Goal: Check status: Check status

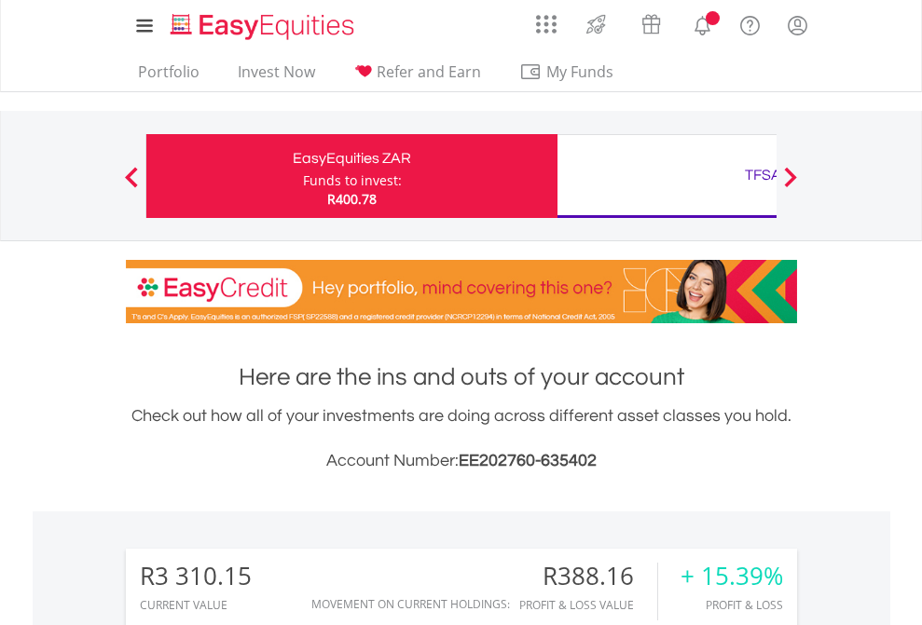
scroll to position [179, 293]
click at [303, 176] on div "Funds to invest:" at bounding box center [352, 181] width 99 height 19
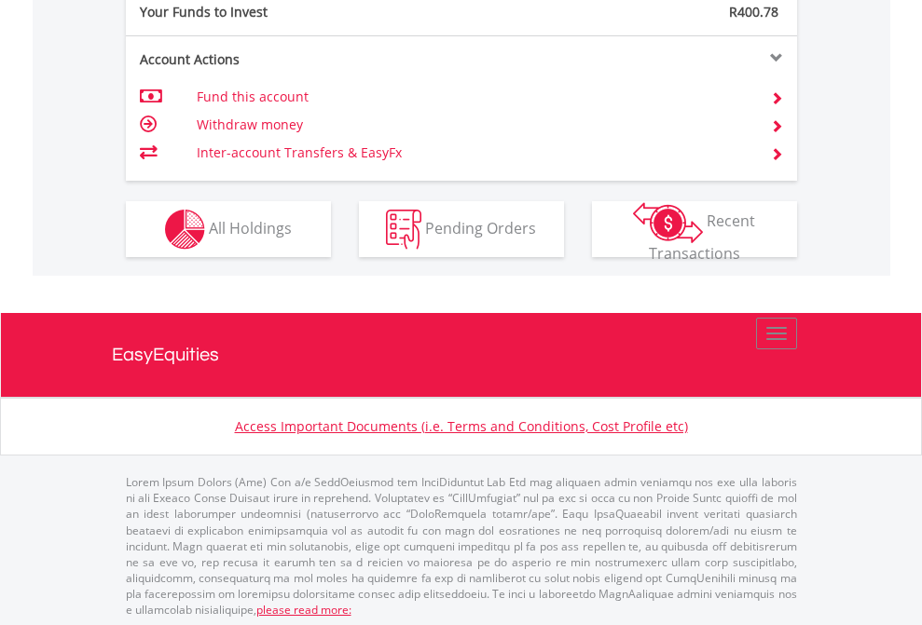
scroll to position [1861, 0]
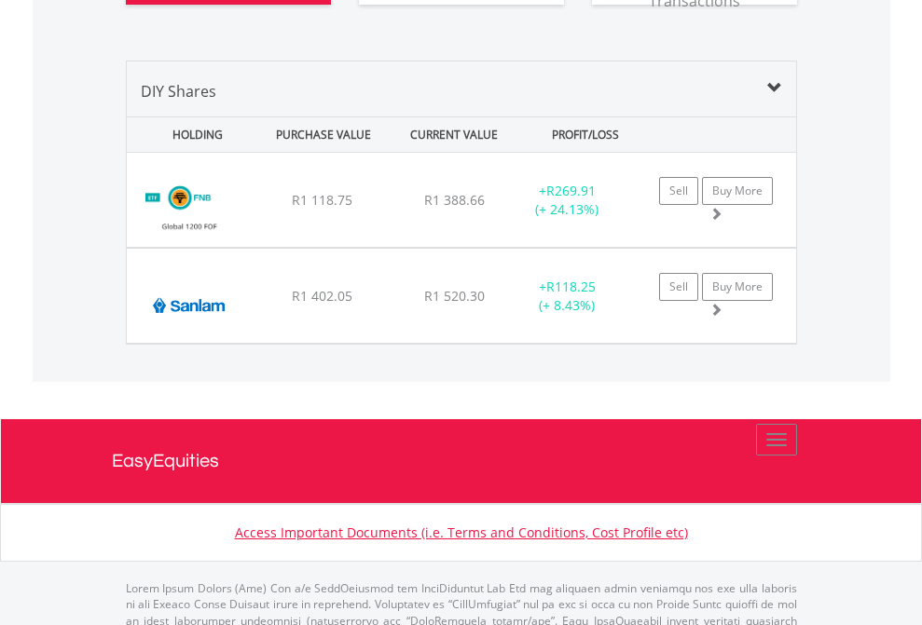
scroll to position [2185, 0]
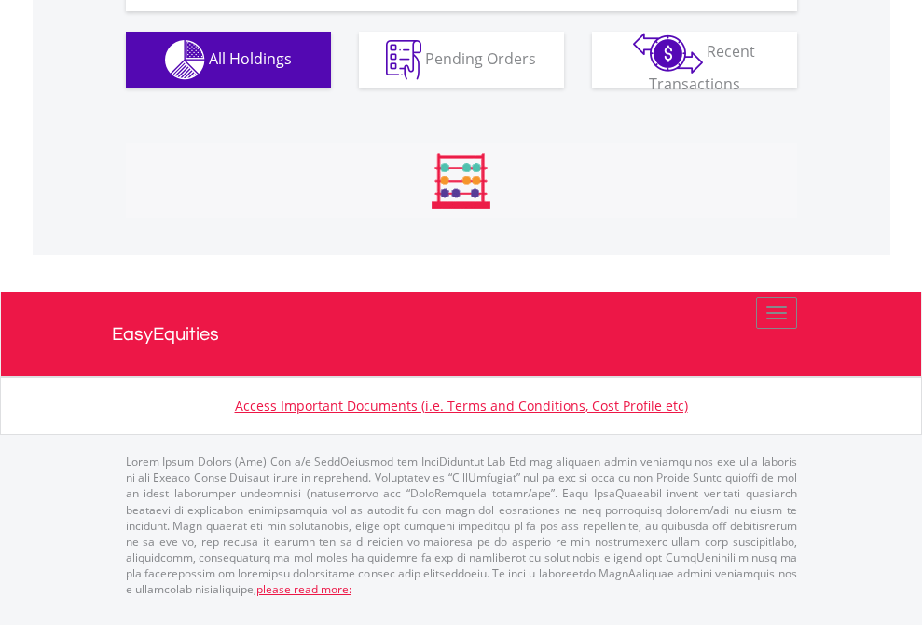
scroll to position [179, 293]
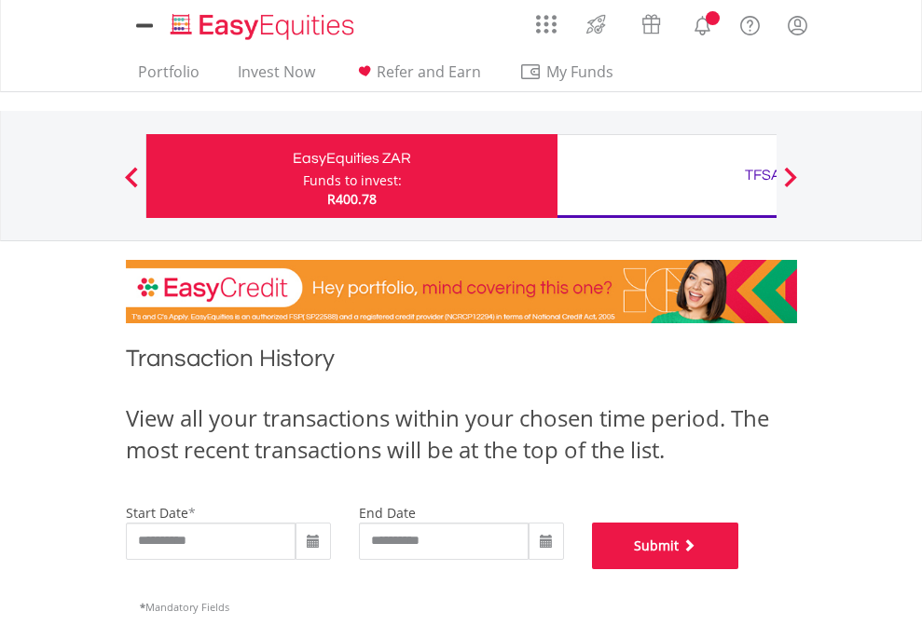
click at [739, 570] on button "Submit" at bounding box center [665, 546] width 147 height 47
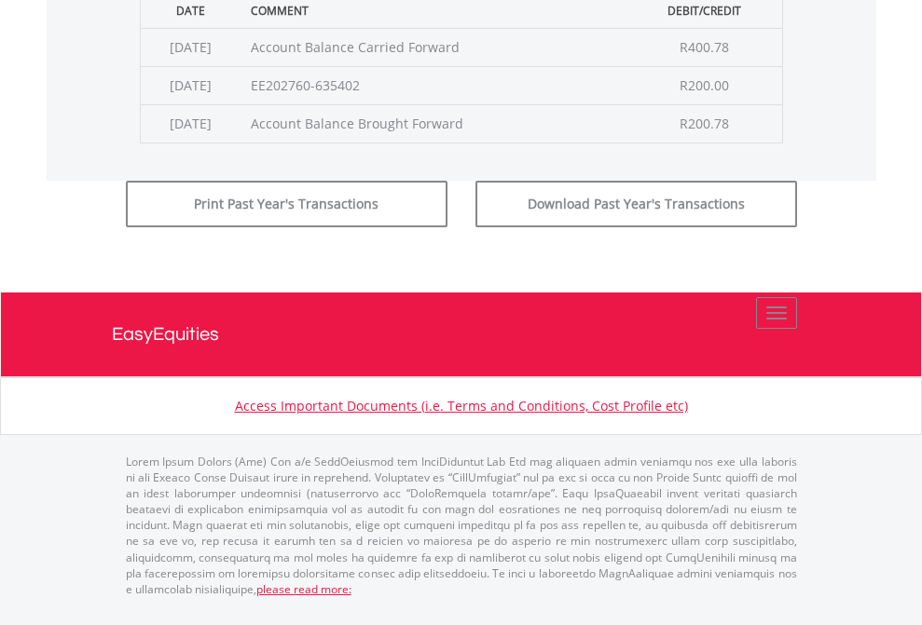
scroll to position [756, 0]
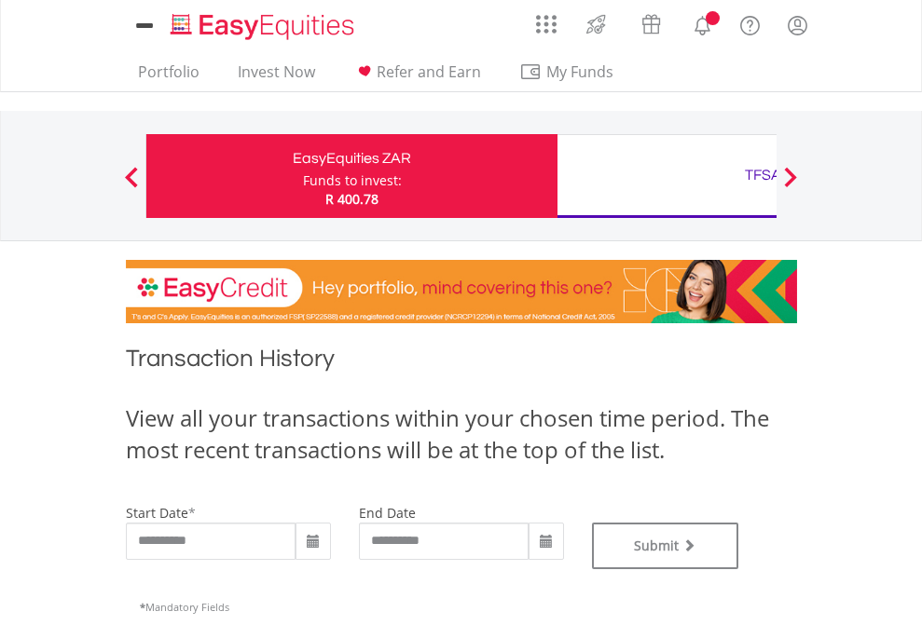
click at [666, 176] on div "TFSA" at bounding box center [763, 175] width 389 height 26
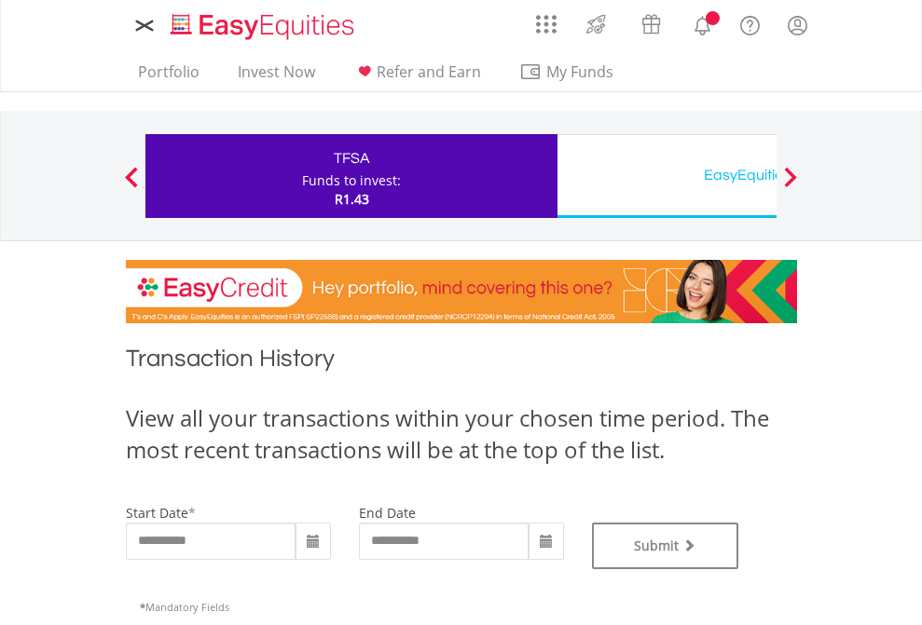
type input "**********"
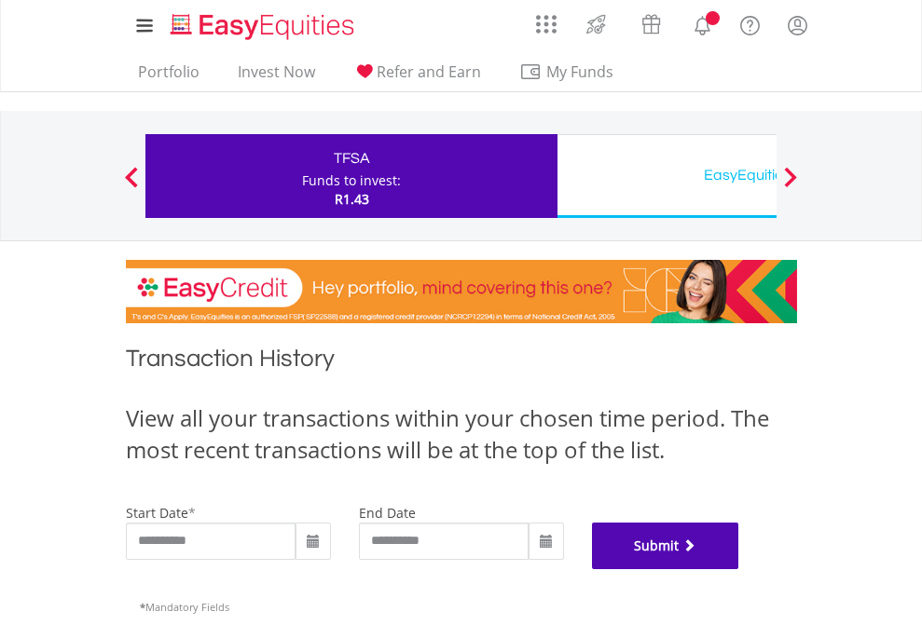
click at [739, 570] on button "Submit" at bounding box center [665, 546] width 147 height 47
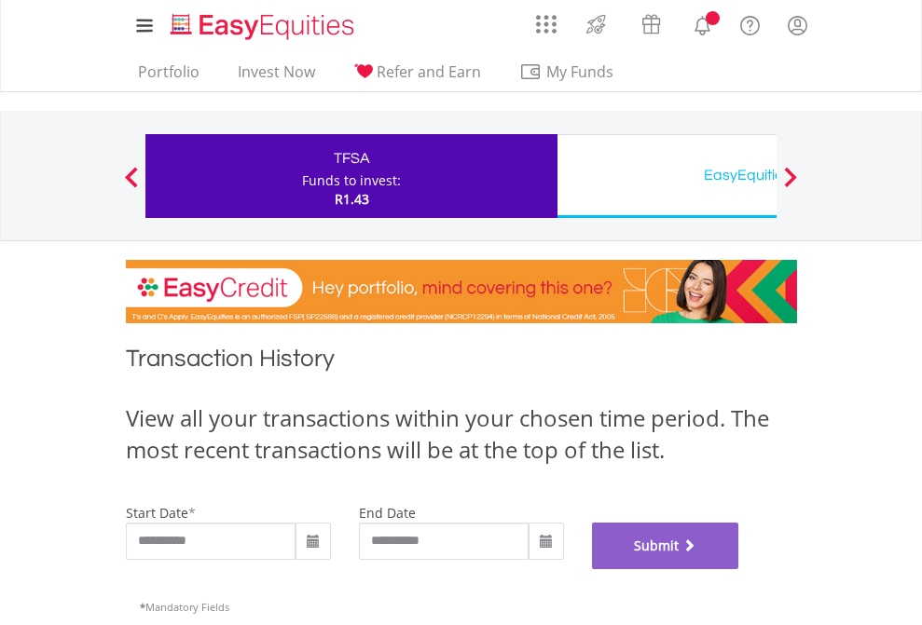
scroll to position [756, 0]
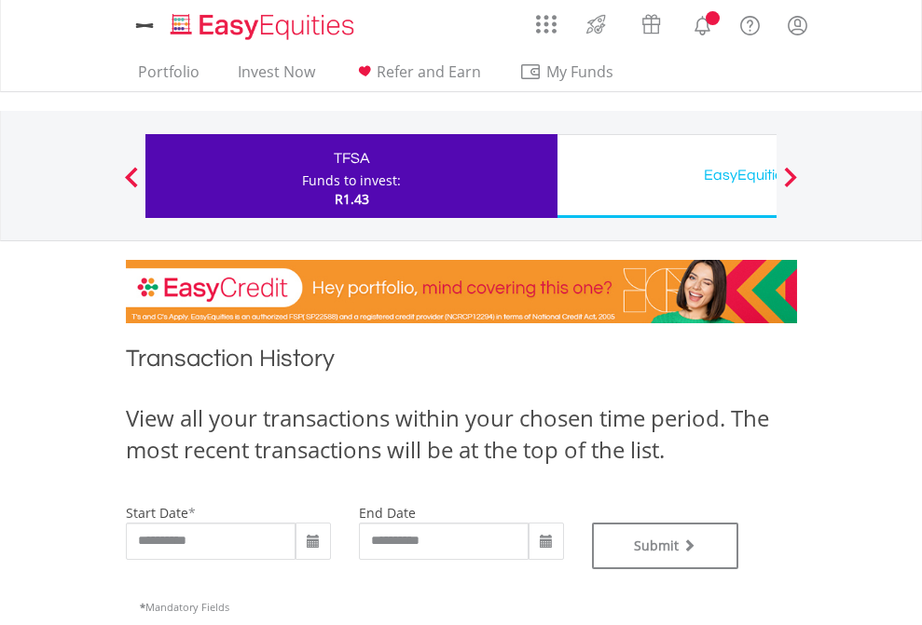
click at [666, 176] on div "EasyEquities USD" at bounding box center [763, 175] width 389 height 26
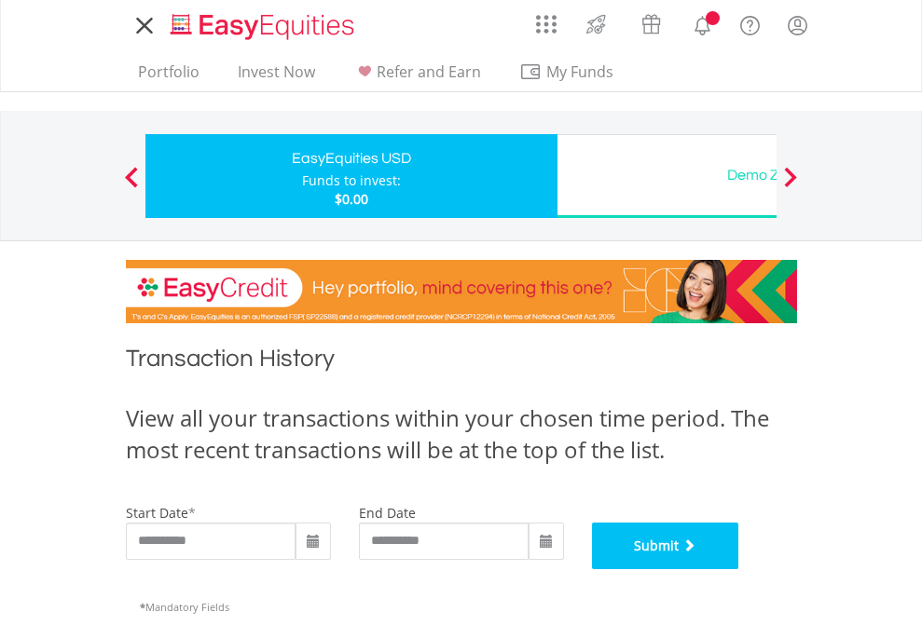
click at [739, 570] on button "Submit" at bounding box center [665, 546] width 147 height 47
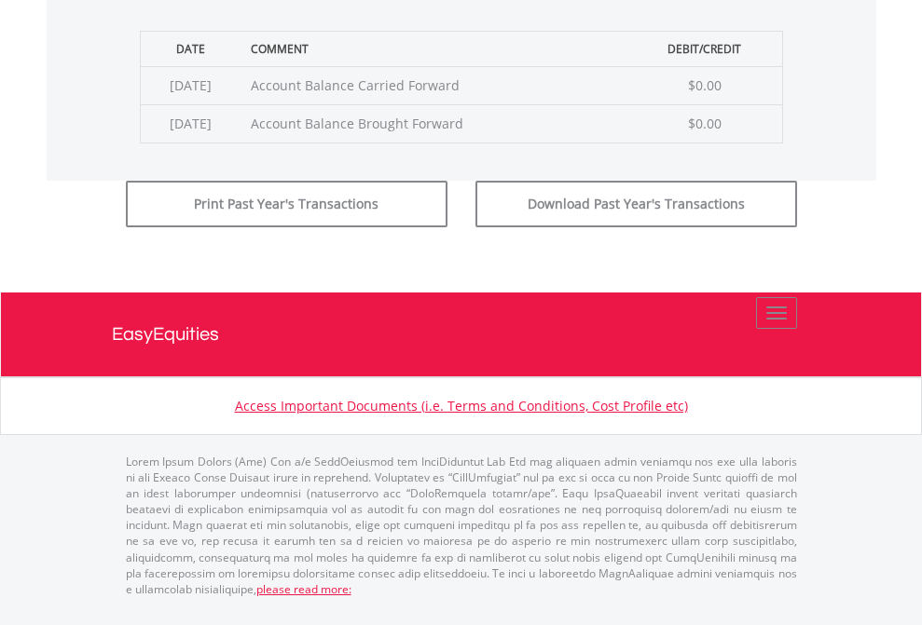
scroll to position [756, 0]
